Goal: Task Accomplishment & Management: Complete application form

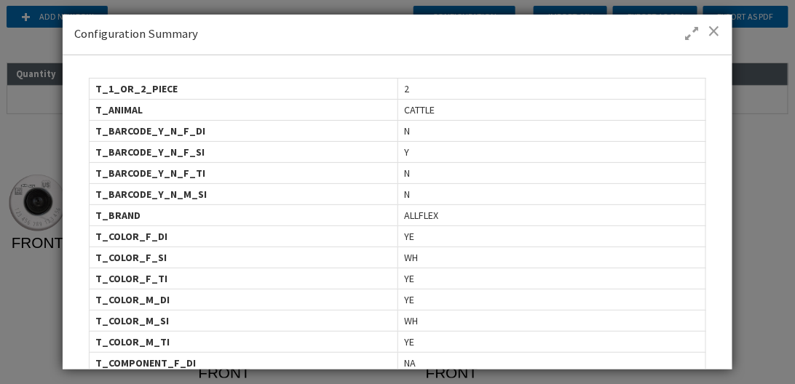
click at [26, 124] on div "Configuration Summary Instances Groups List of all user selected values: T_1_OR…" at bounding box center [397, 192] width 795 height 384
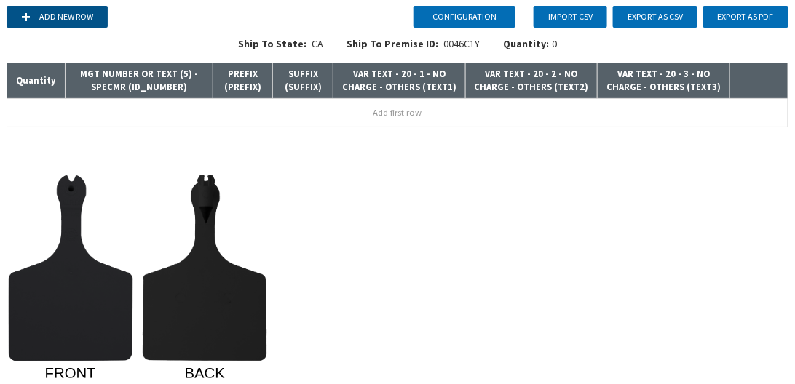
click at [41, 15] on button "Add new row" at bounding box center [57, 17] width 101 height 22
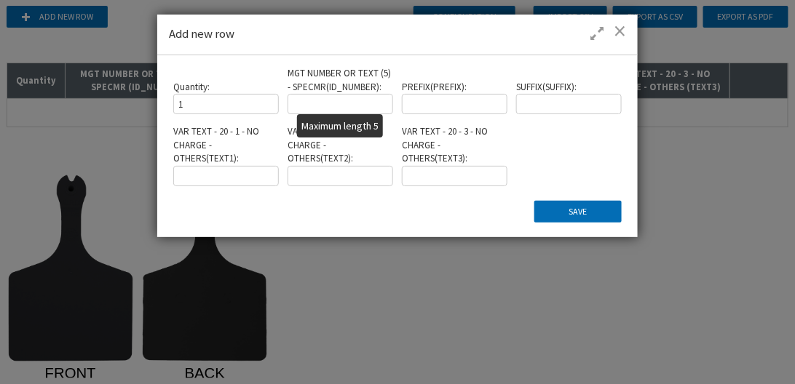
click at [342, 107] on input "text" at bounding box center [340, 104] width 105 height 20
type input "12345"
type input "TEXT1"
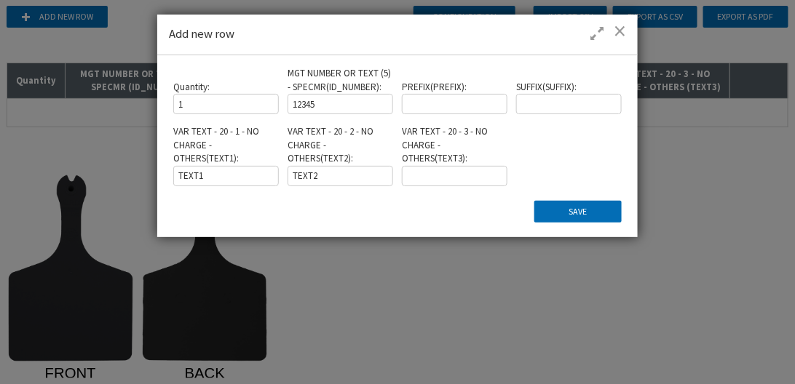
type input "TEXT2"
type input "TEXT3"
click at [614, 213] on button "Save" at bounding box center [577, 212] width 87 height 22
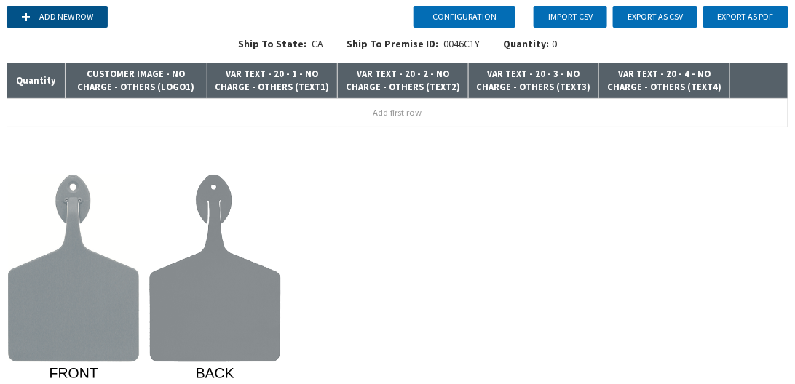
click at [83, 11] on button "Add new row" at bounding box center [57, 17] width 101 height 22
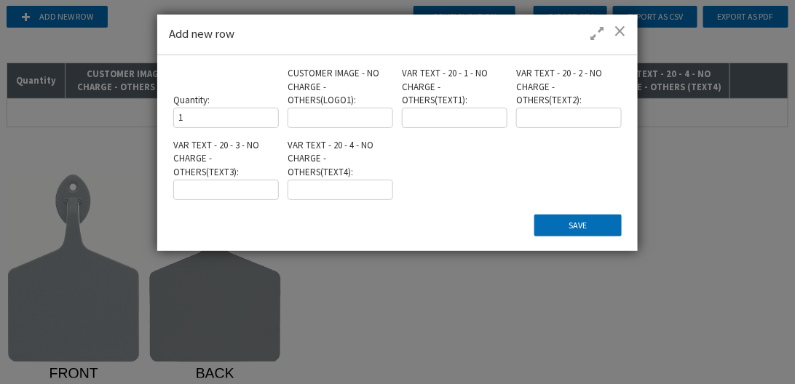
click at [356, 109] on input at bounding box center [340, 118] width 105 height 20
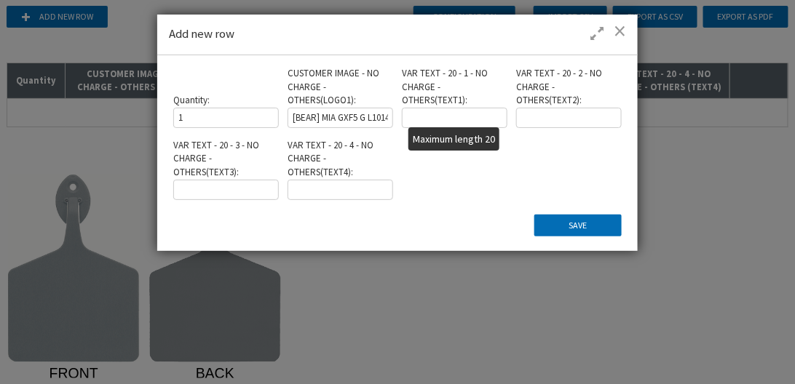
type input "[BEAR] MIA GXF5 G L1014"
click at [467, 121] on input "text" at bounding box center [454, 118] width 105 height 20
type input "1"
type input "TEXT1"
type input "TEXT2"
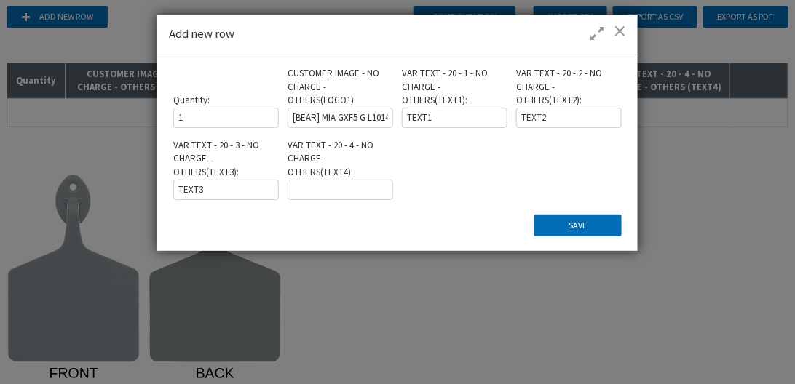
type input "TEXT3"
type input "TEXT4"
click at [558, 229] on button "Save" at bounding box center [577, 226] width 87 height 22
